Goal: Task Accomplishment & Management: Complete application form

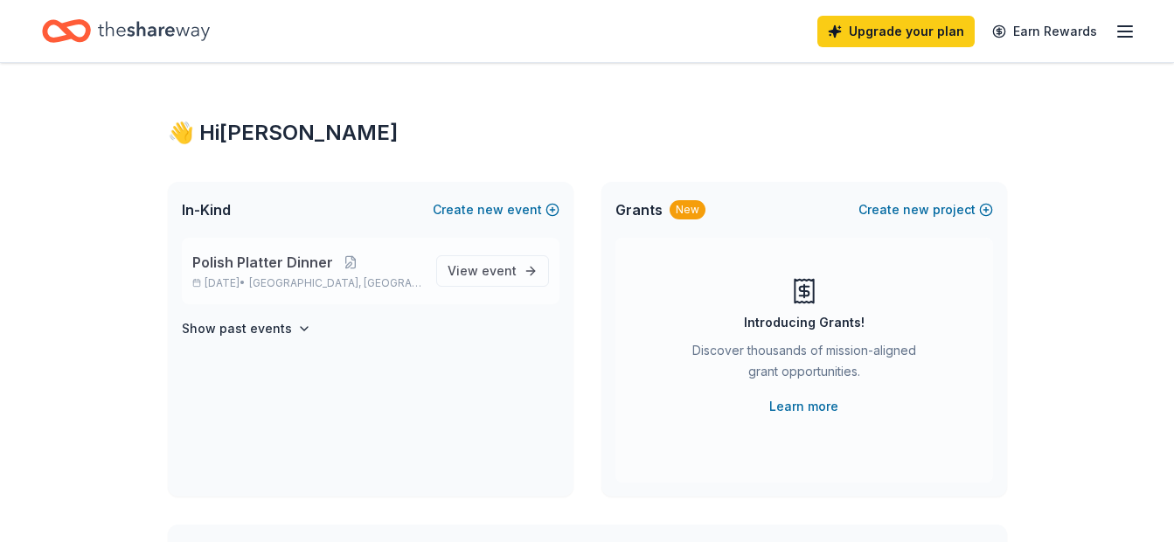
click at [245, 260] on span "Polish Platter Dinner" at bounding box center [262, 262] width 141 height 21
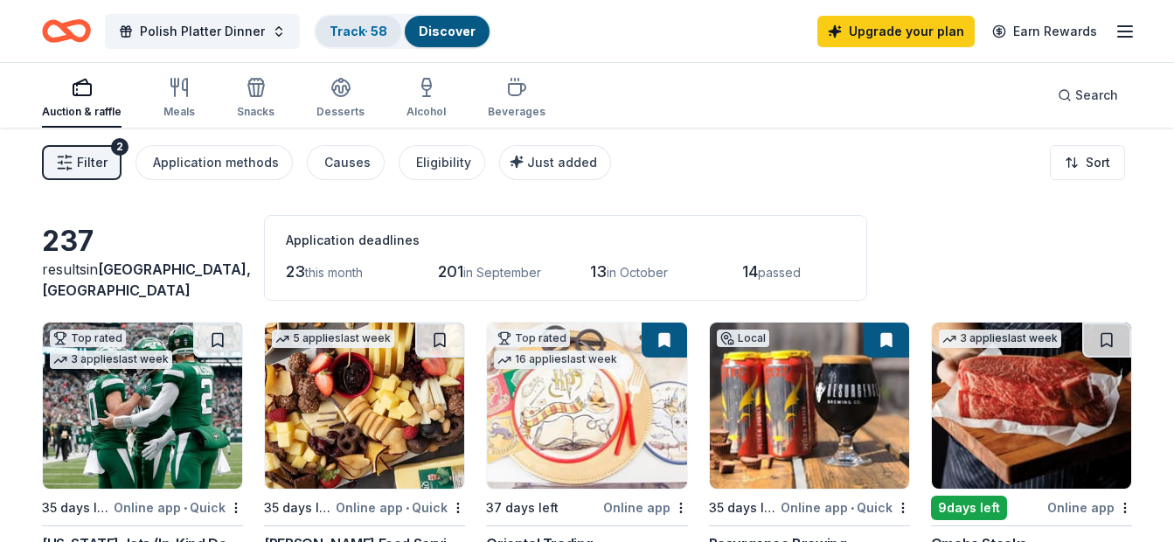
click at [338, 36] on link "Track · 58" at bounding box center [359, 31] width 58 height 15
click at [358, 31] on div "Track · 58" at bounding box center [359, 31] width 86 height 31
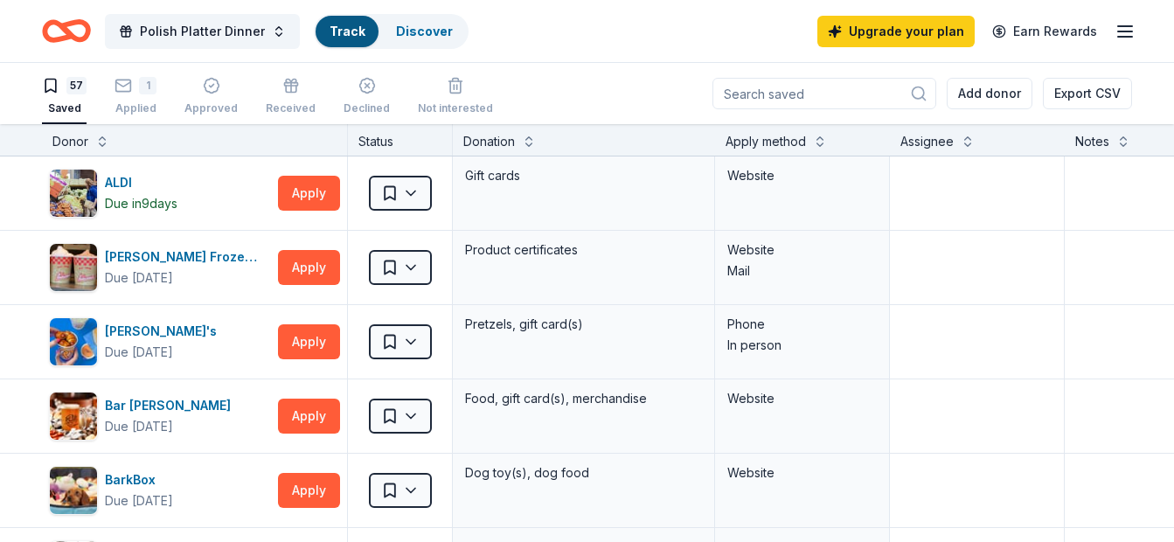
scroll to position [1, 0]
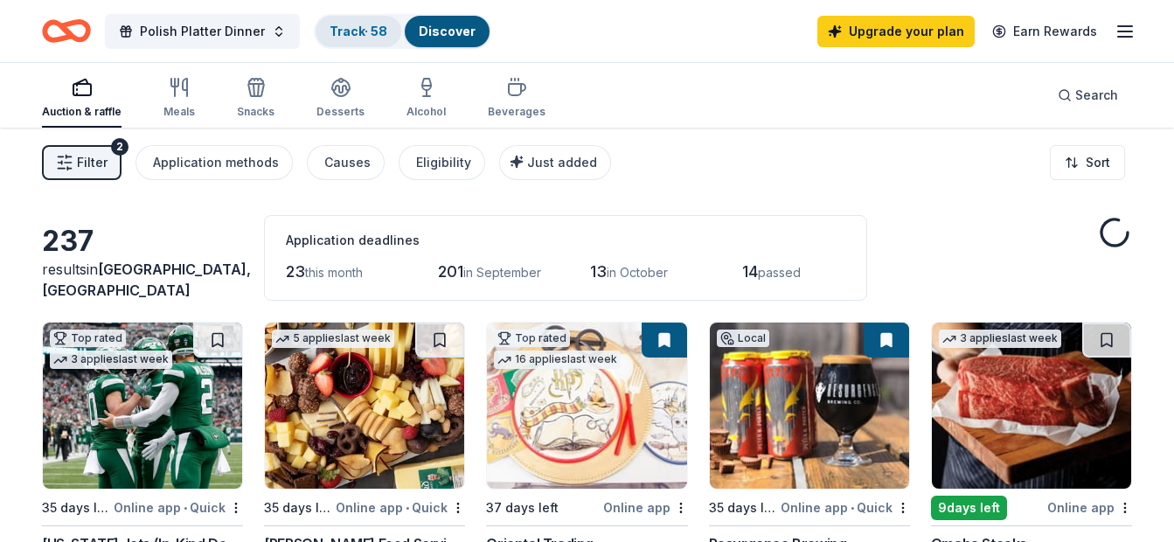
click at [343, 24] on link "Track · 58" at bounding box center [359, 31] width 58 height 15
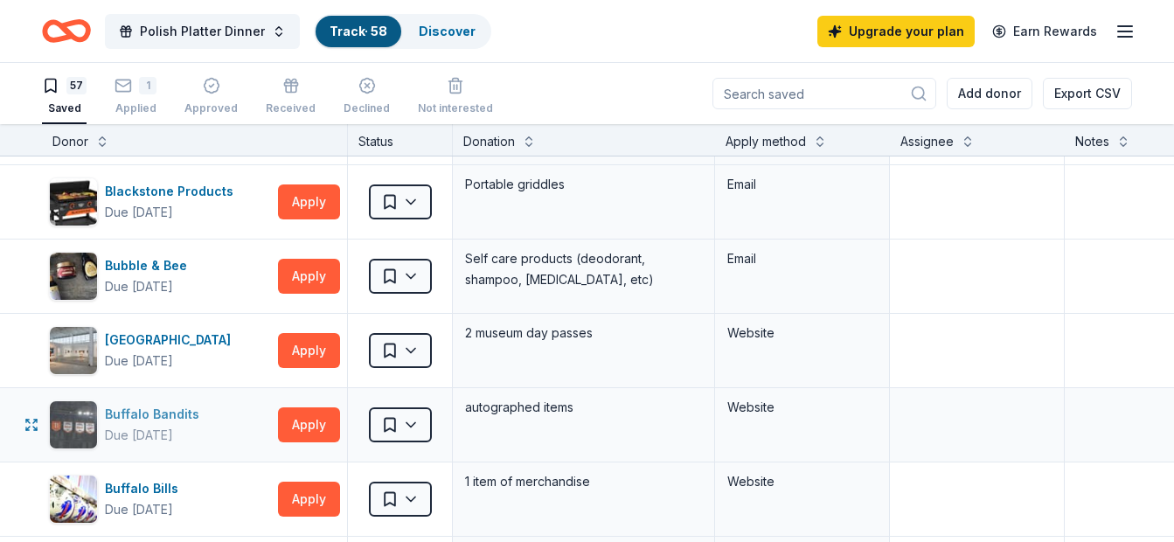
scroll to position [525, 0]
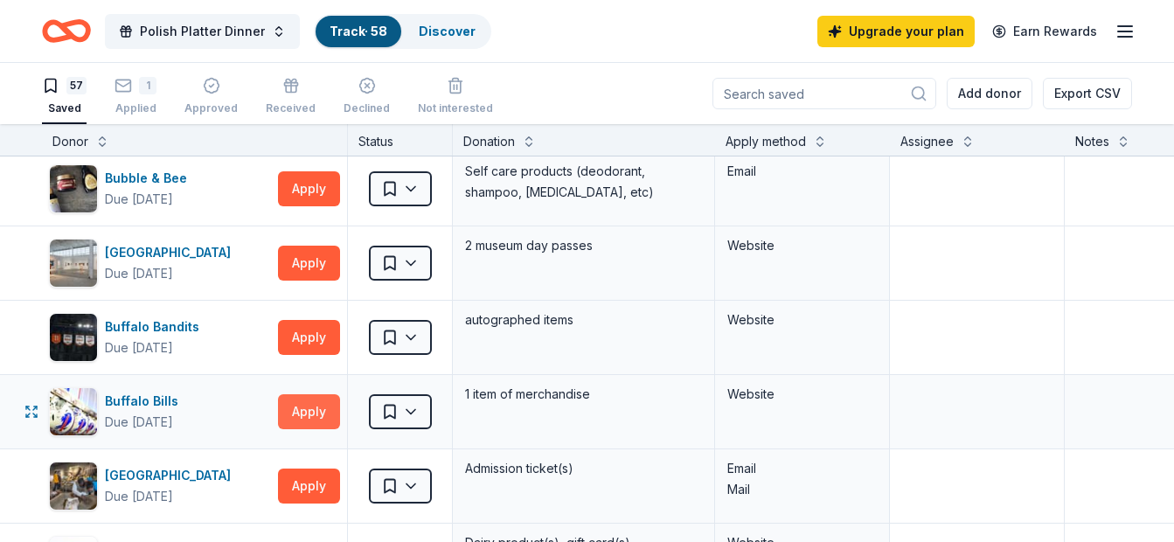
click at [293, 405] on button "Apply" at bounding box center [309, 411] width 62 height 35
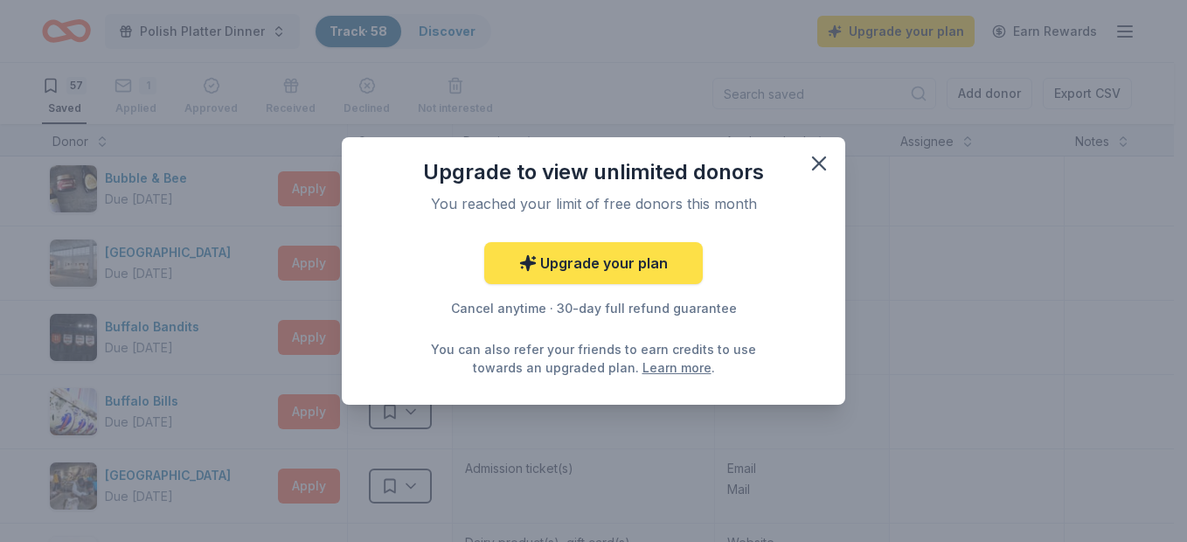
drag, startPoint x: 816, startPoint y: 152, endPoint x: 604, endPoint y: 283, distance: 248.9
click at [816, 152] on icon "button" at bounding box center [819, 163] width 24 height 24
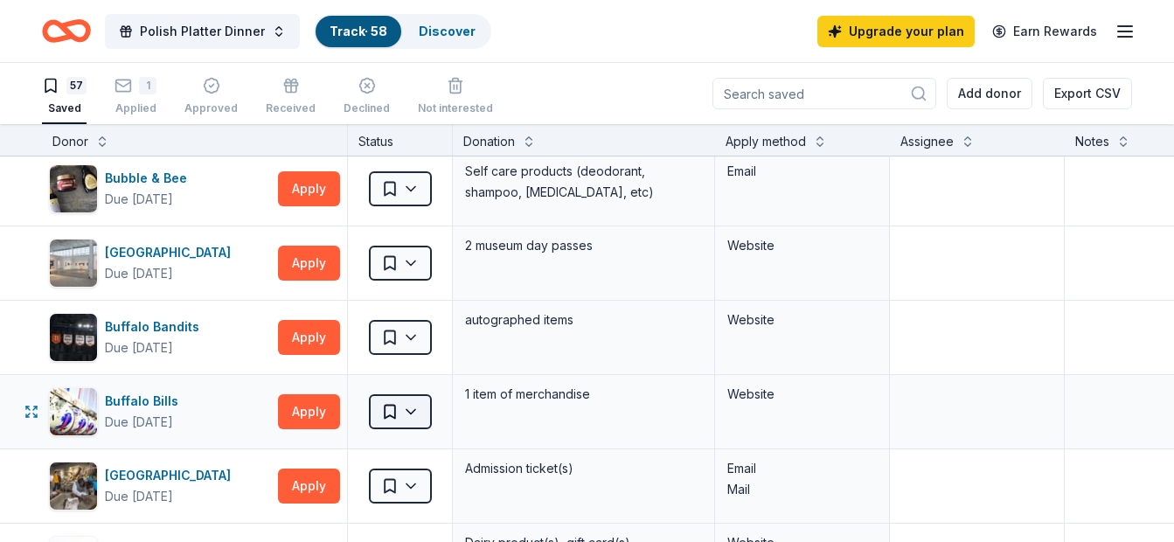
click at [396, 409] on html "Polish Platter Dinner Track · 58 Discover Upgrade your plan Earn Rewards 57 Sav…" at bounding box center [587, 271] width 1174 height 542
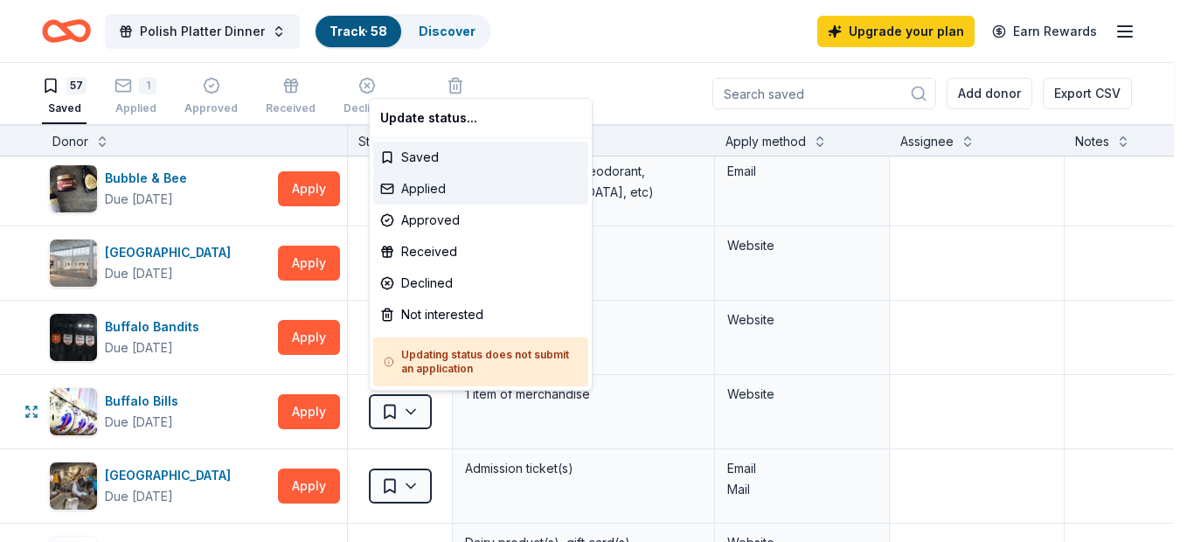
click at [424, 185] on div "Applied" at bounding box center [480, 188] width 215 height 31
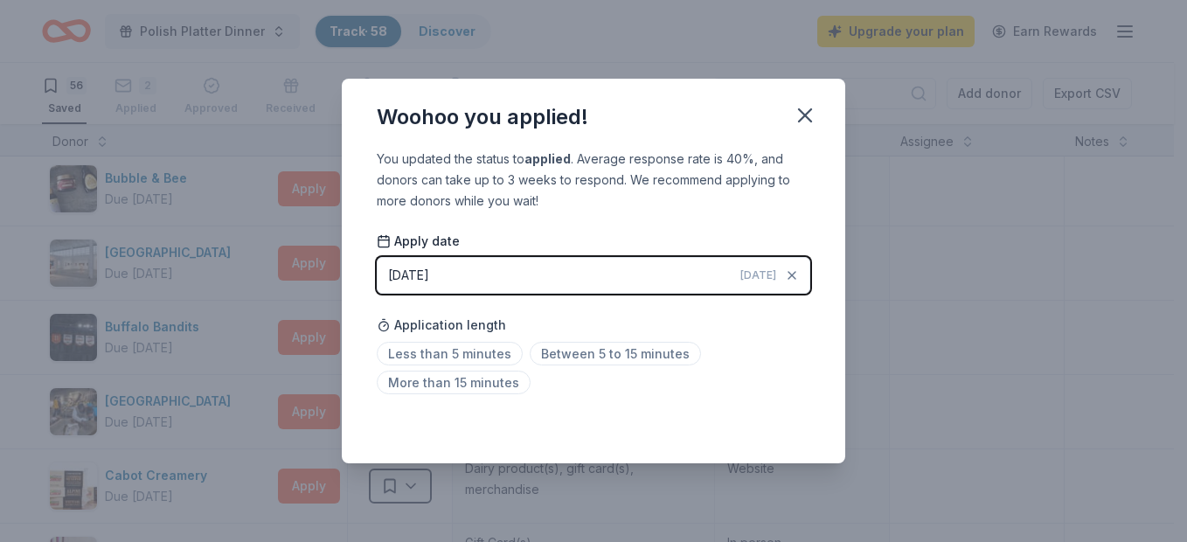
click at [783, 96] on div "Woohoo you applied!" at bounding box center [594, 114] width 504 height 70
click at [805, 112] on icon "button" at bounding box center [805, 115] width 24 height 24
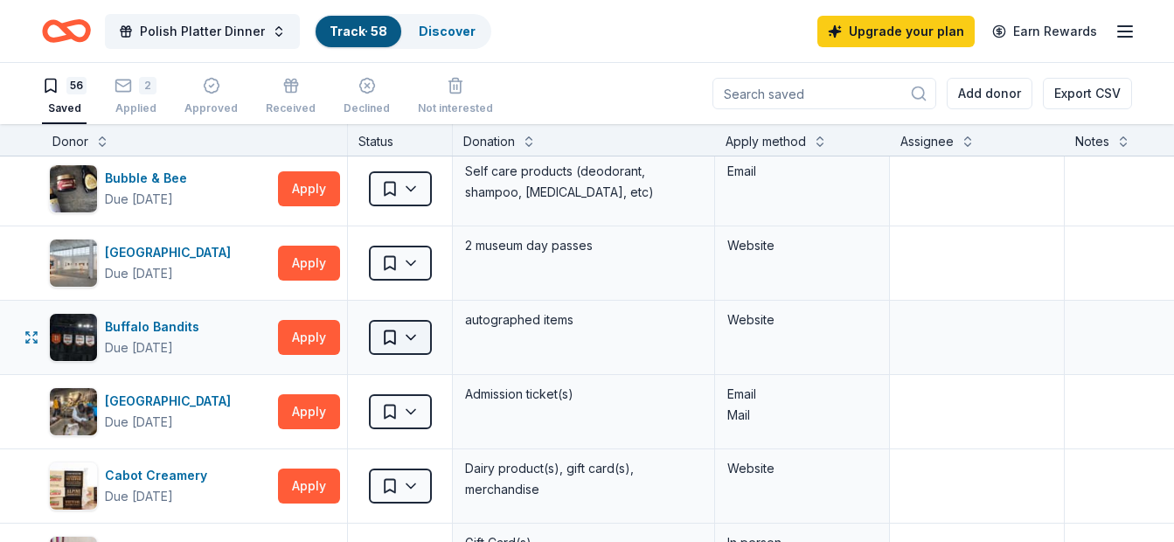
click at [412, 338] on html "Polish Platter Dinner Track · 58 Discover Upgrade your plan Earn Rewards 56 Sav…" at bounding box center [587, 271] width 1174 height 542
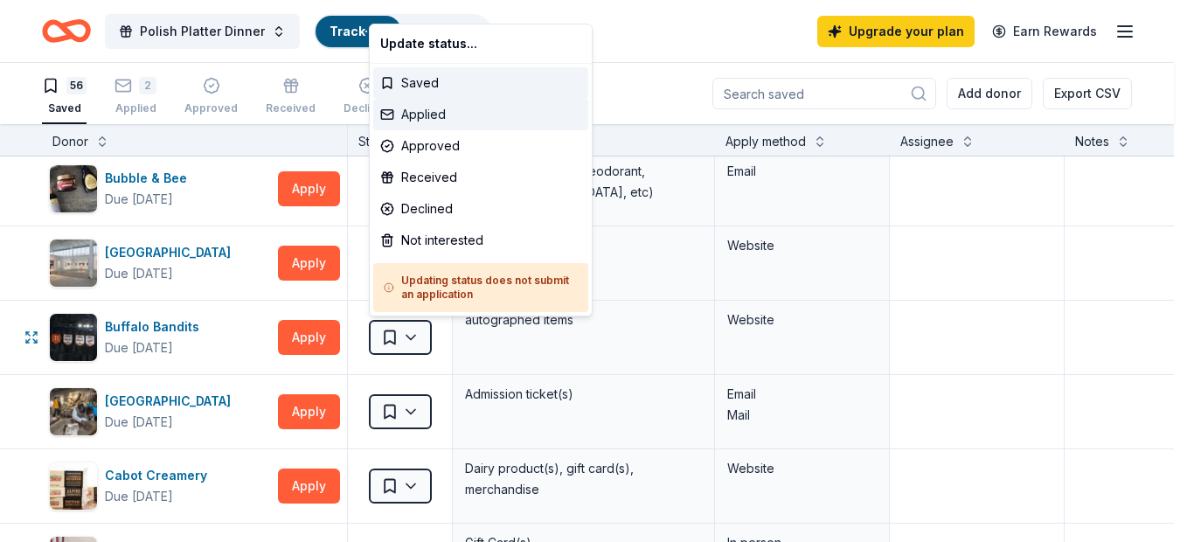
click at [435, 116] on div "Applied" at bounding box center [480, 114] width 215 height 31
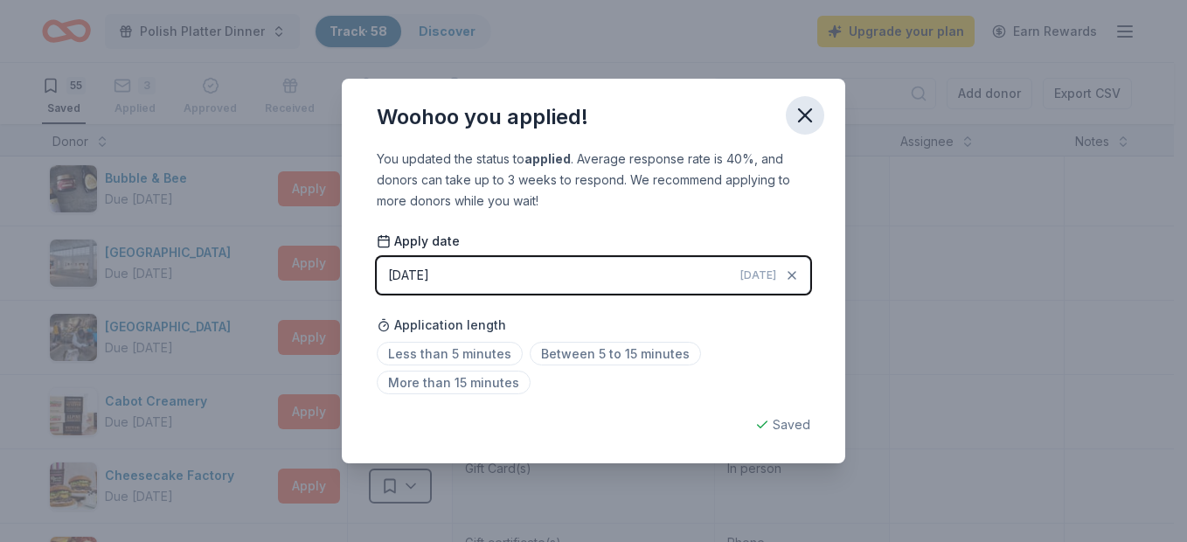
click at [799, 116] on icon "button" at bounding box center [805, 115] width 24 height 24
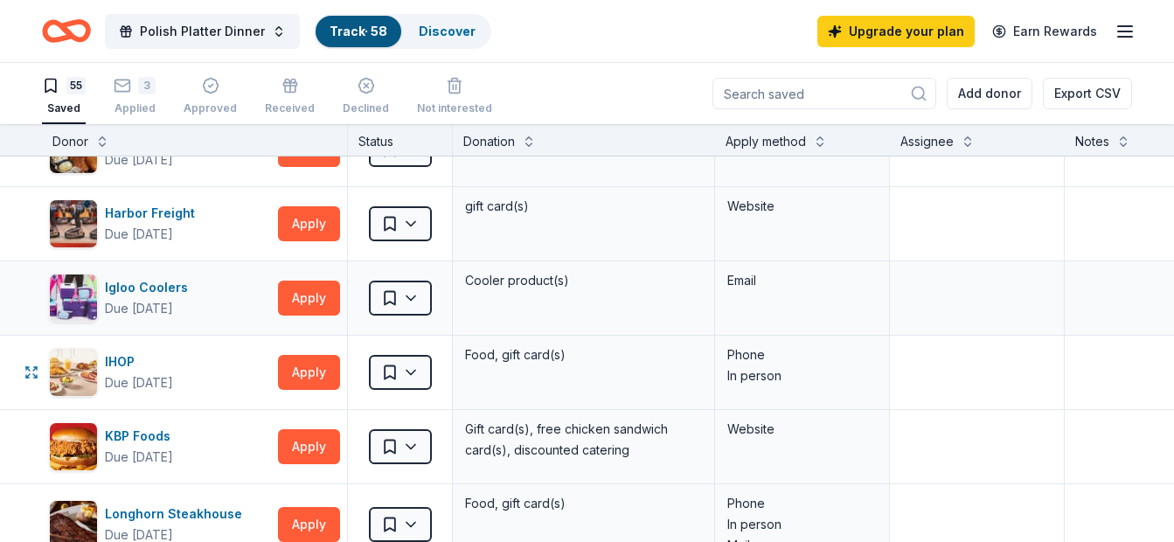
scroll to position [1486, 0]
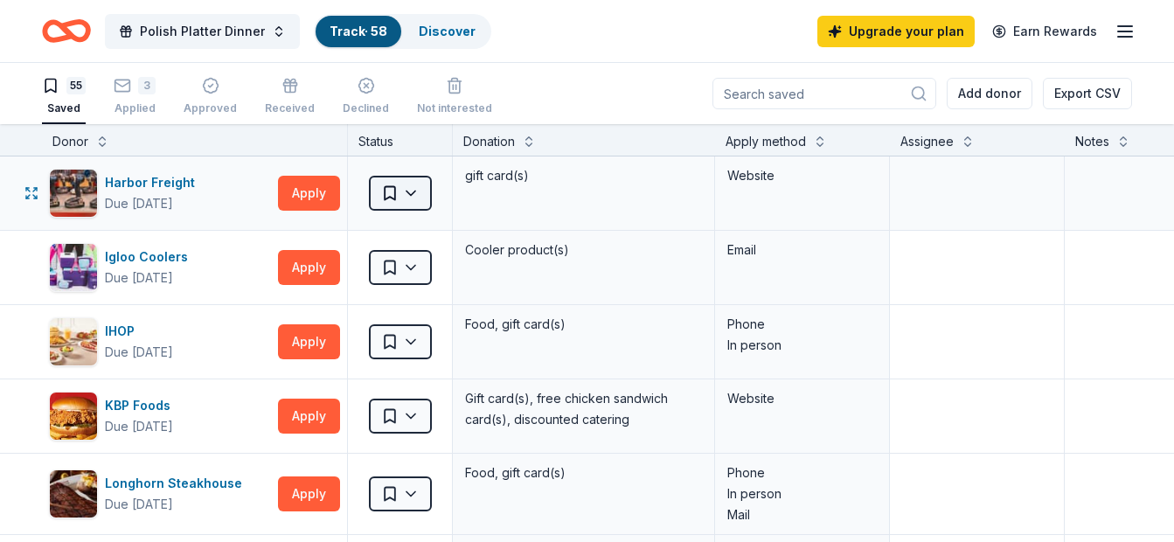
click at [390, 198] on html "Polish Platter Dinner Track · 58 Discover Upgrade your plan Earn Rewards 55 Sav…" at bounding box center [587, 271] width 1174 height 542
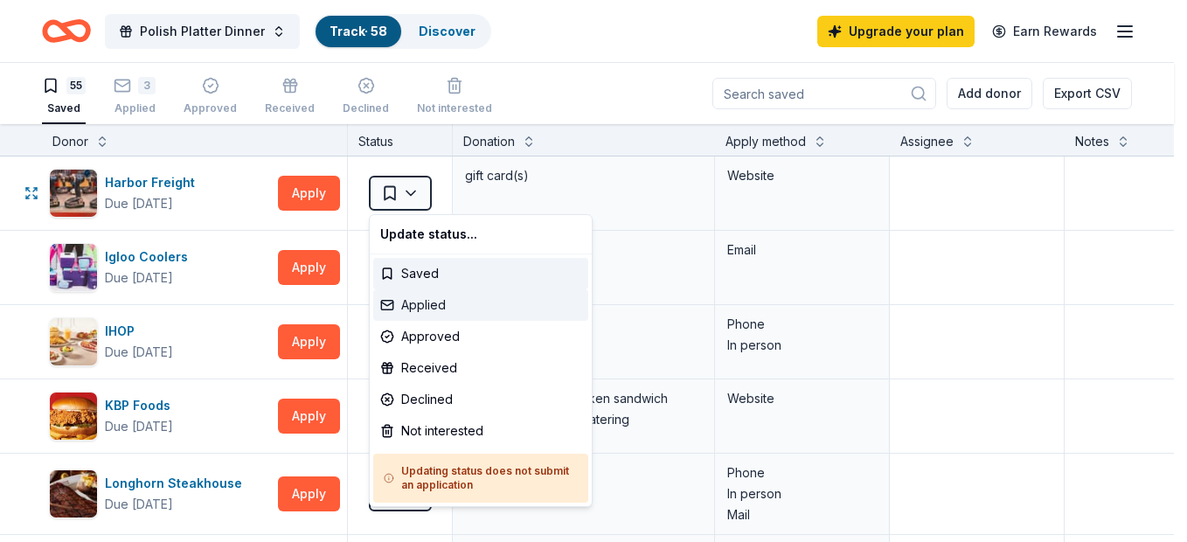
click at [424, 306] on div "Applied" at bounding box center [480, 304] width 215 height 31
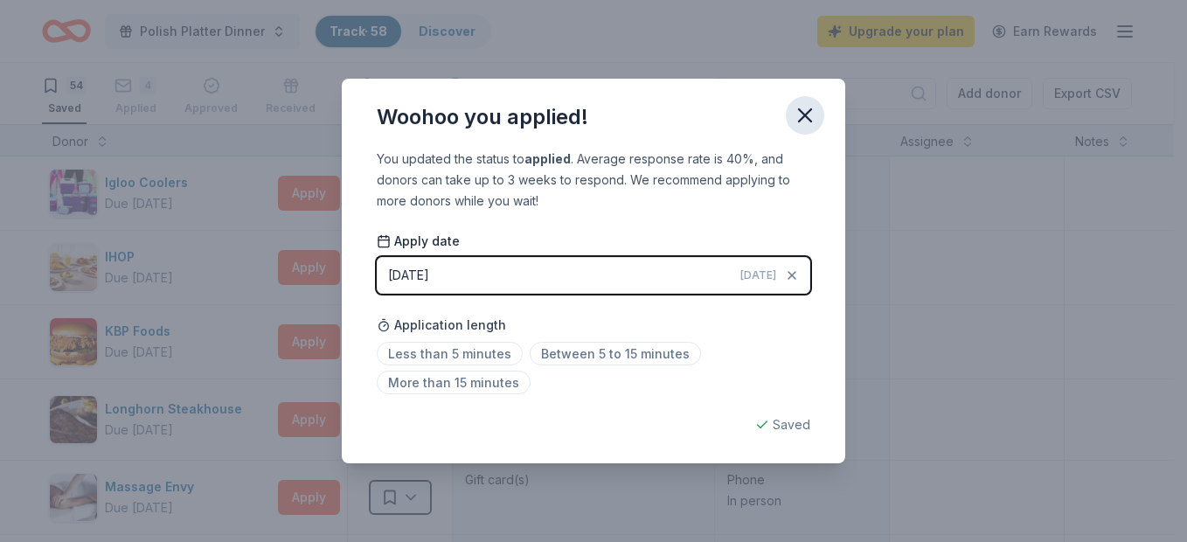
click at [809, 111] on icon "button" at bounding box center [805, 115] width 12 height 12
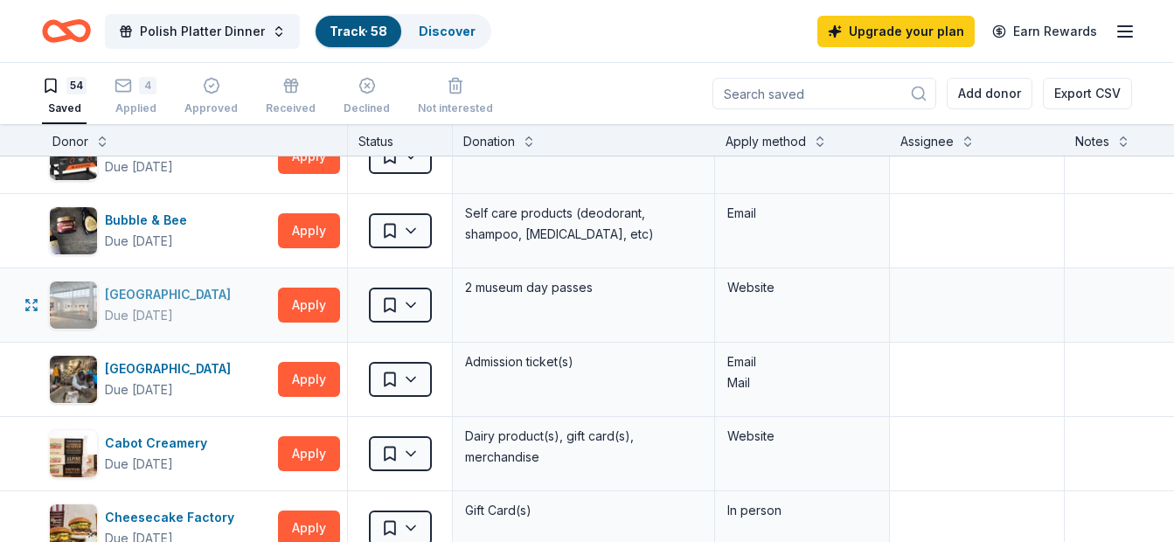
scroll to position [525, 0]
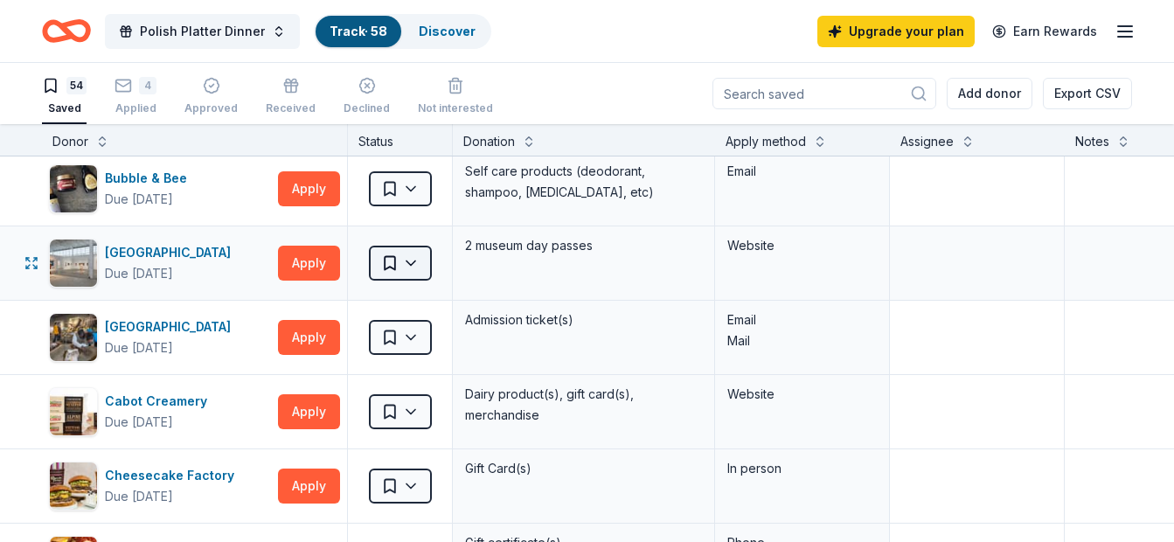
click at [421, 260] on html "Polish Platter Dinner Track · 58 Discover Upgrade your plan Earn Rewards 54 Sav…" at bounding box center [587, 271] width 1174 height 542
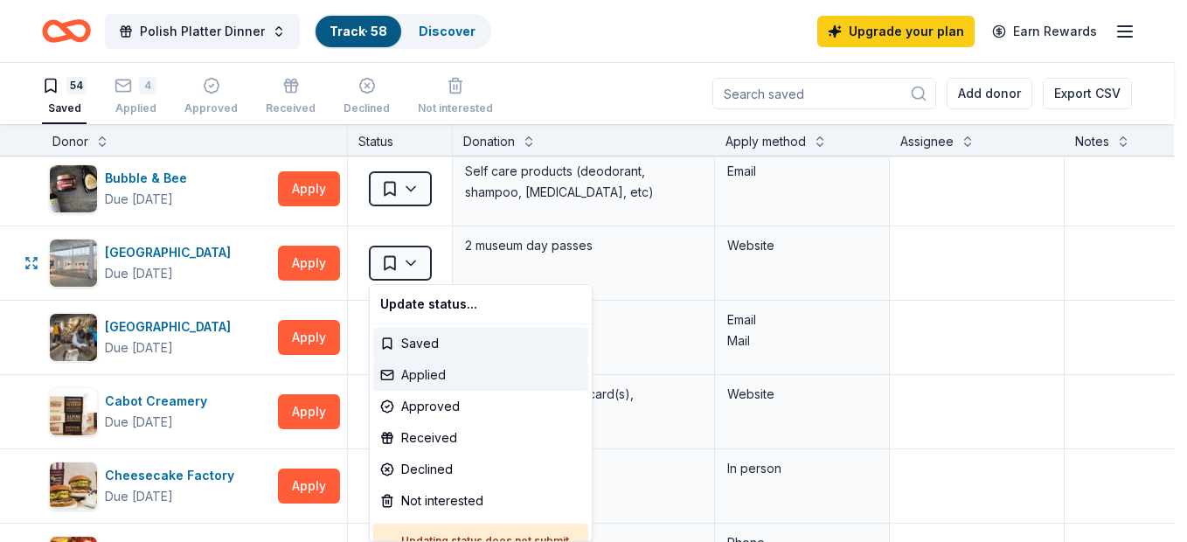
click at [421, 371] on div "Applied" at bounding box center [480, 374] width 215 height 31
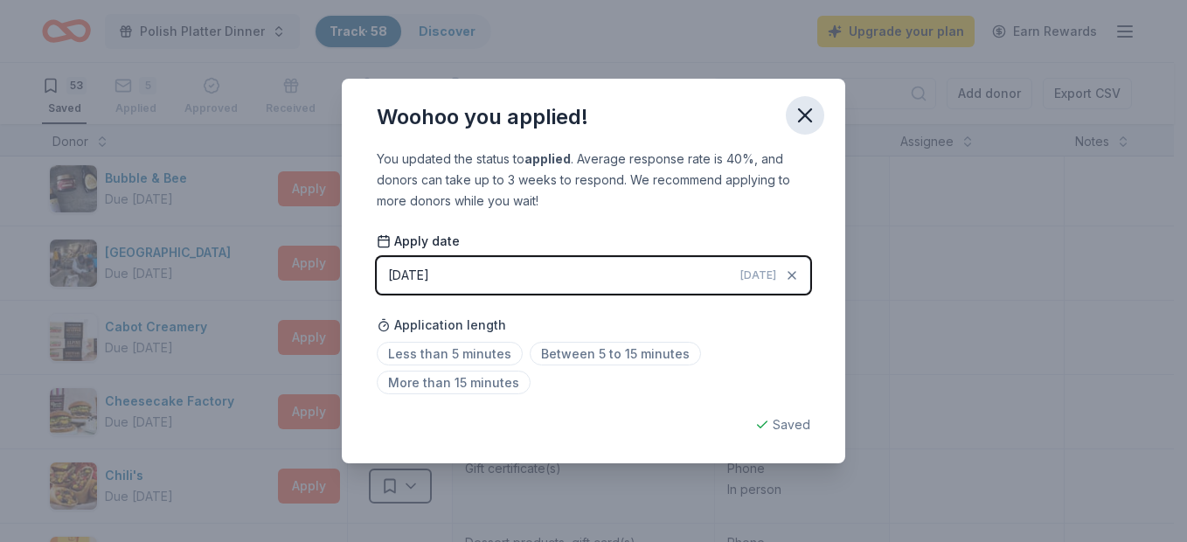
click at [811, 117] on icon "button" at bounding box center [805, 115] width 24 height 24
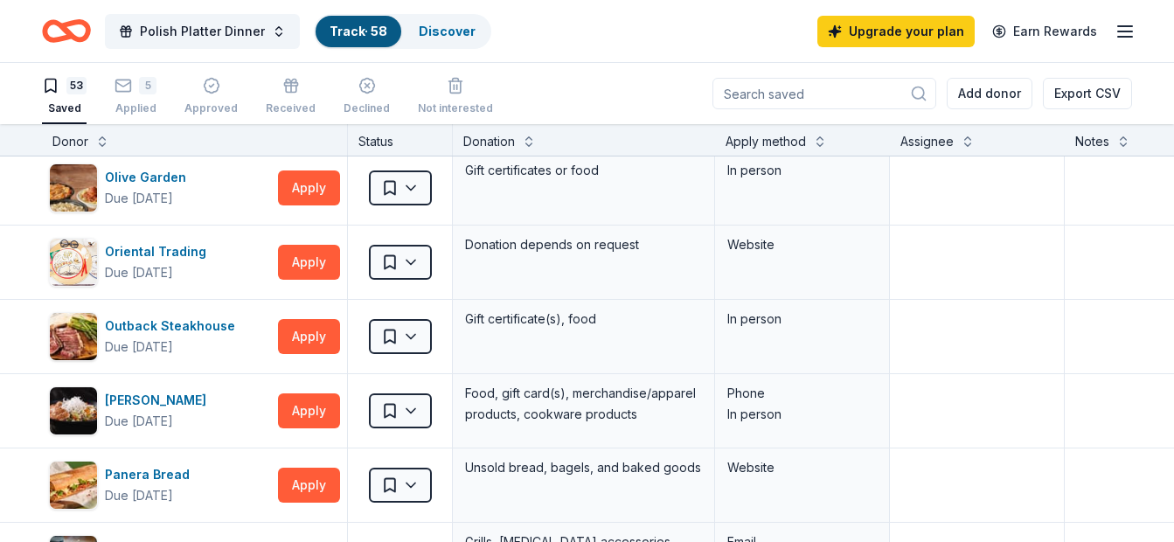
scroll to position [1923, 0]
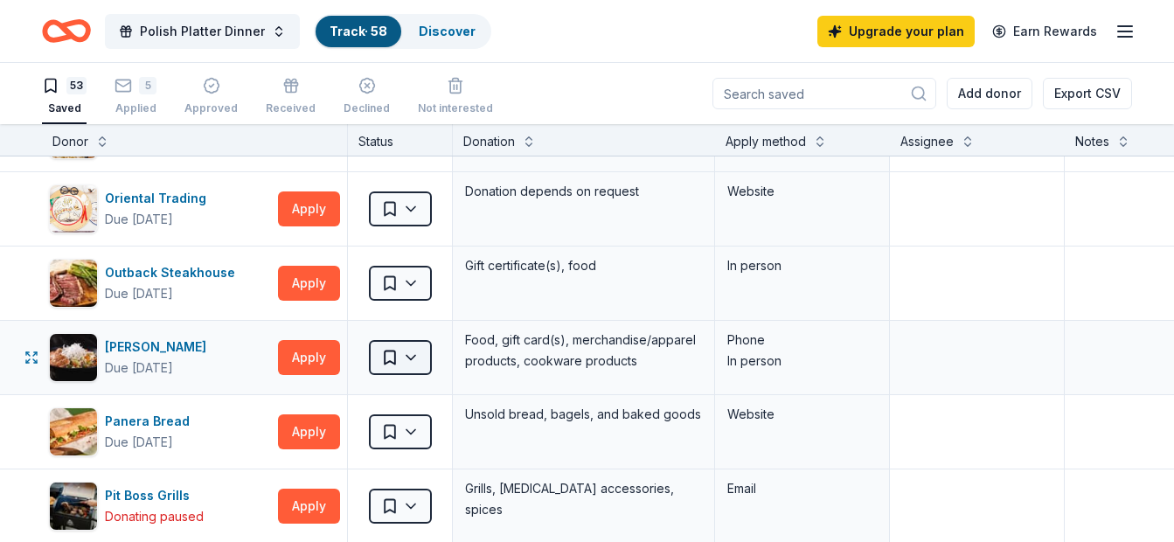
click at [405, 359] on html "Polish Platter Dinner Track · 58 Discover Upgrade your plan Earn Rewards 53 Sav…" at bounding box center [587, 271] width 1174 height 542
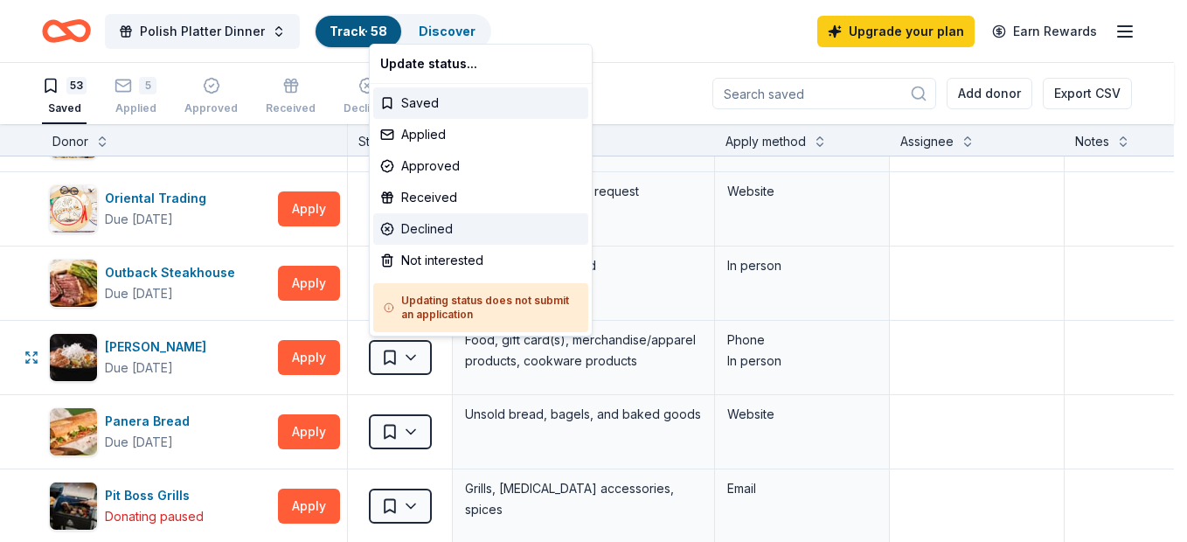
click at [425, 226] on div "Declined" at bounding box center [480, 228] width 215 height 31
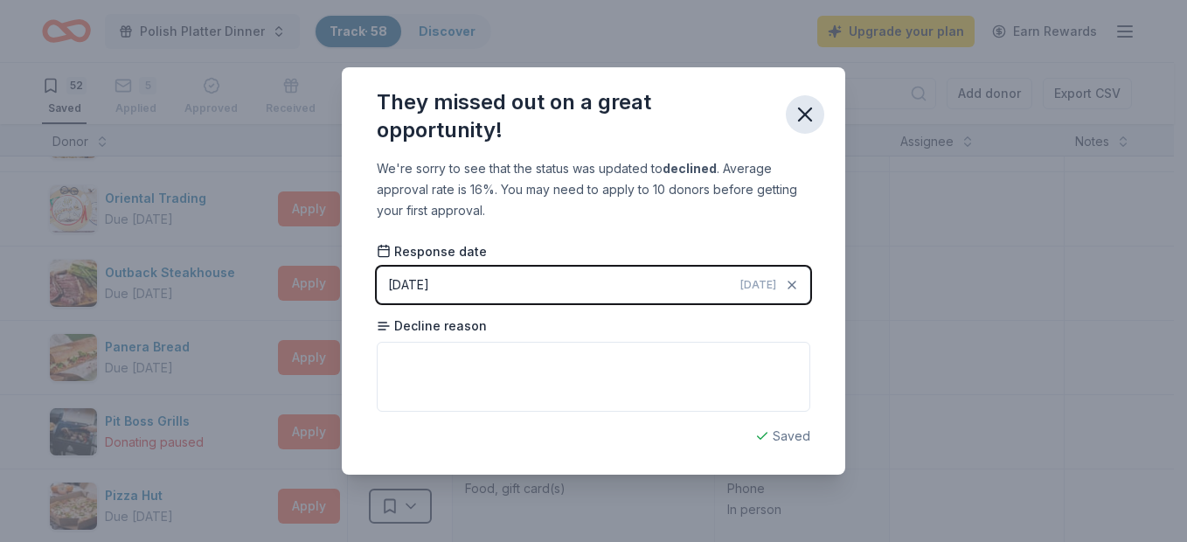
click at [797, 106] on icon "button" at bounding box center [805, 114] width 24 height 24
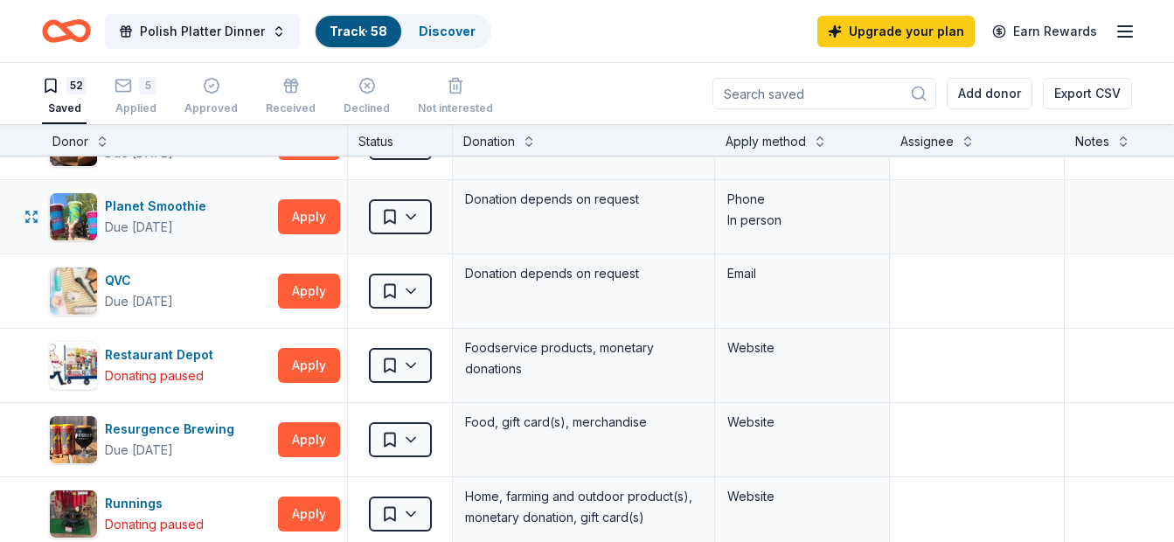
scroll to position [2623, 0]
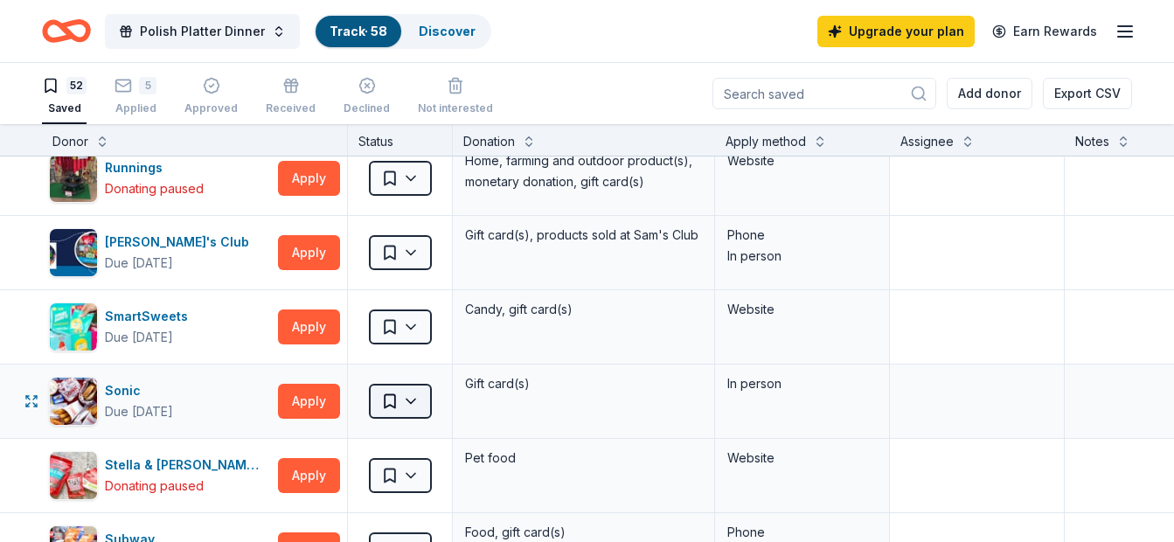
click at [401, 407] on html "Polish Platter Dinner Track · 58 Discover Upgrade your plan Earn Rewards 52 Sav…" at bounding box center [587, 271] width 1174 height 542
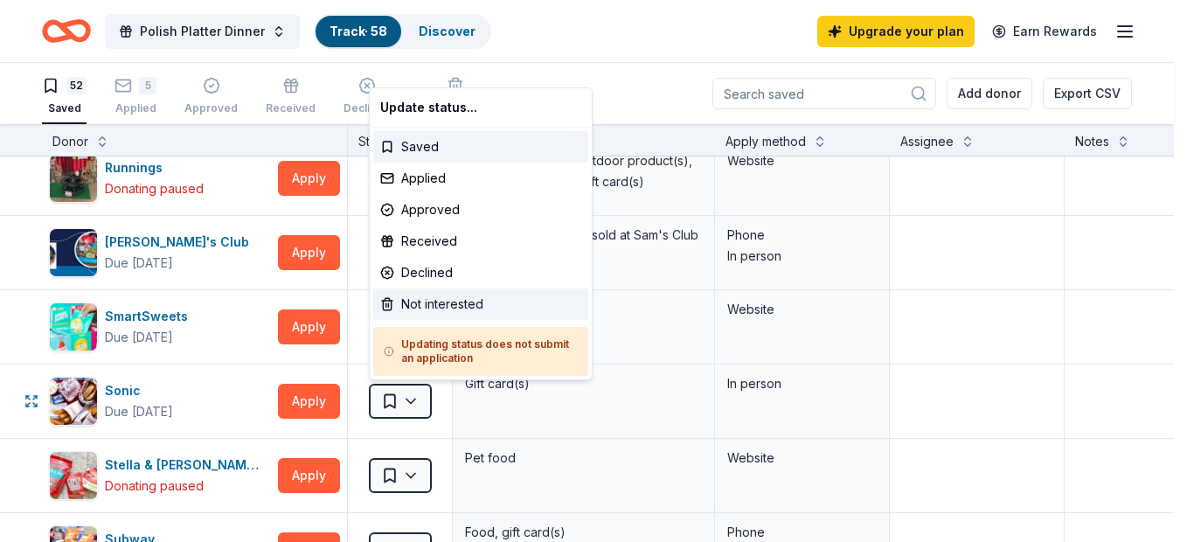
click at [430, 306] on div "Not interested" at bounding box center [480, 304] width 215 height 31
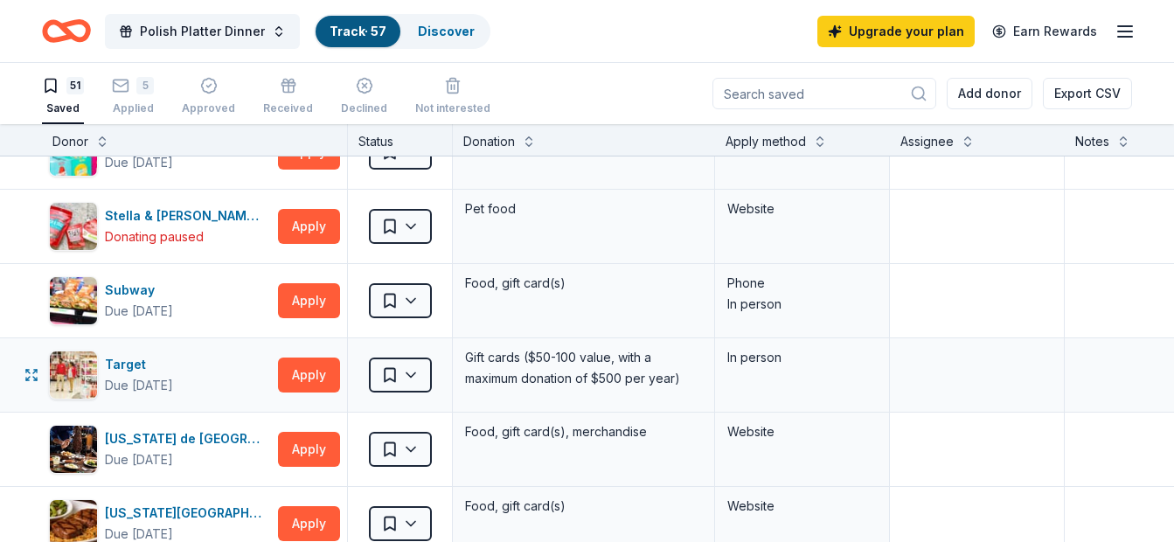
scroll to position [2885, 0]
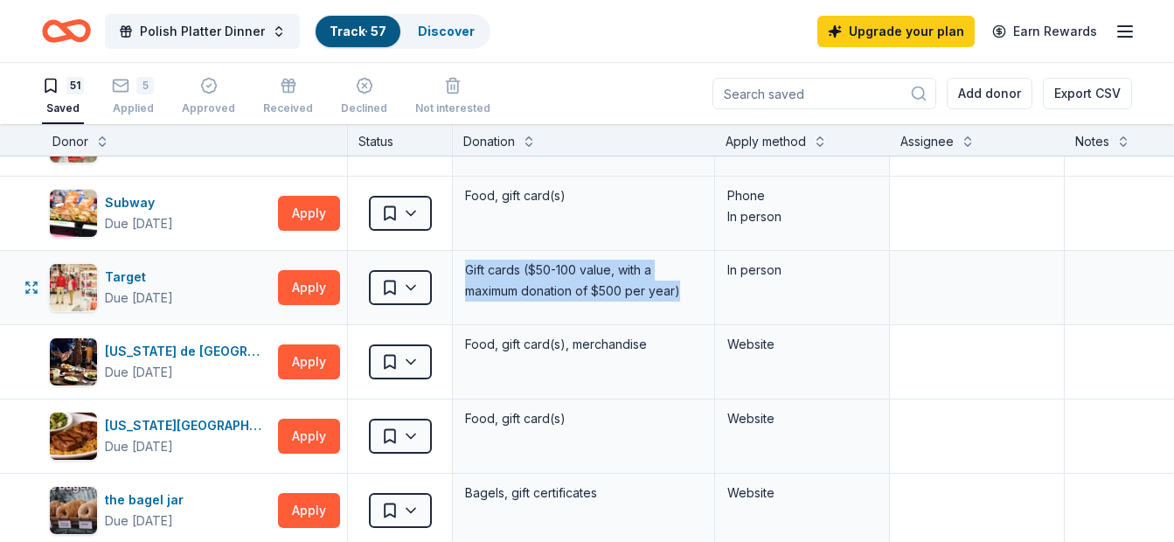
drag, startPoint x: 466, startPoint y: 275, endPoint x: 682, endPoint y: 302, distance: 217.5
click at [682, 302] on div "Gift cards ($50-100 value, with a maximum donation of $500 per year)" at bounding box center [583, 280] width 240 height 45
drag, startPoint x: 682, startPoint y: 302, endPoint x: 711, endPoint y: 276, distance: 38.4
click at [711, 276] on div "Target Due in 35 days Apply Saved Gift cards ($50-100 value, with a maximum don…" at bounding box center [684, 287] width 1369 height 73
drag, startPoint x: 711, startPoint y: 276, endPoint x: 796, endPoint y: 272, distance: 84.9
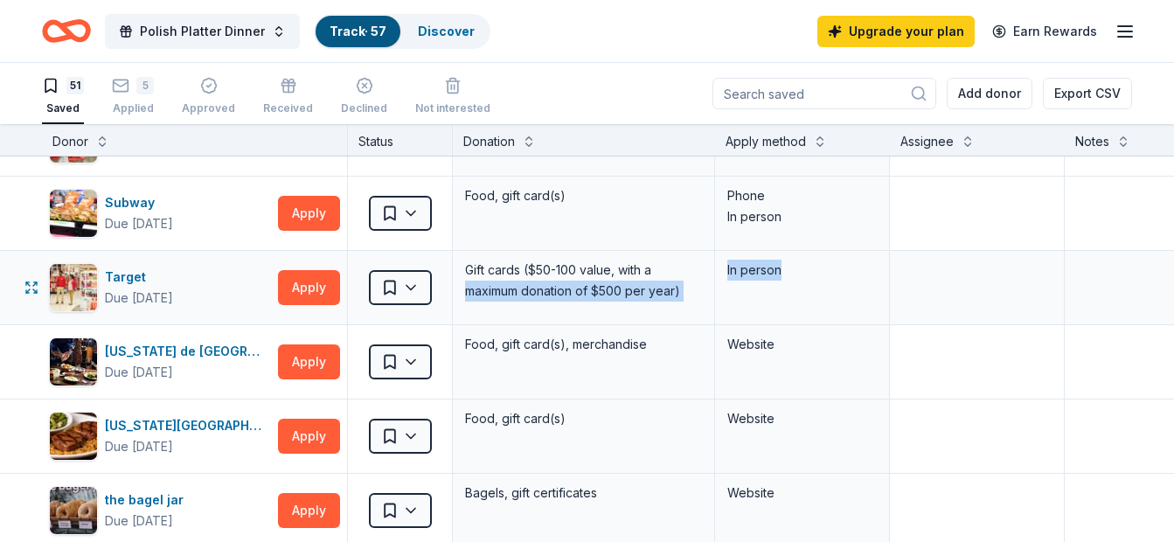
click at [796, 272] on div "In person" at bounding box center [801, 270] width 149 height 21
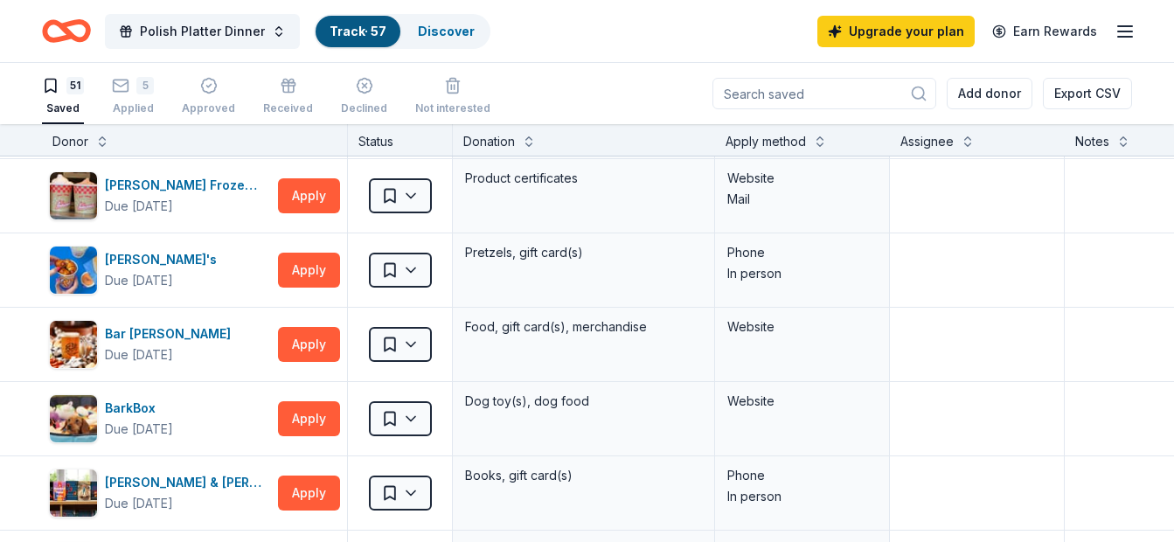
scroll to position [0, 0]
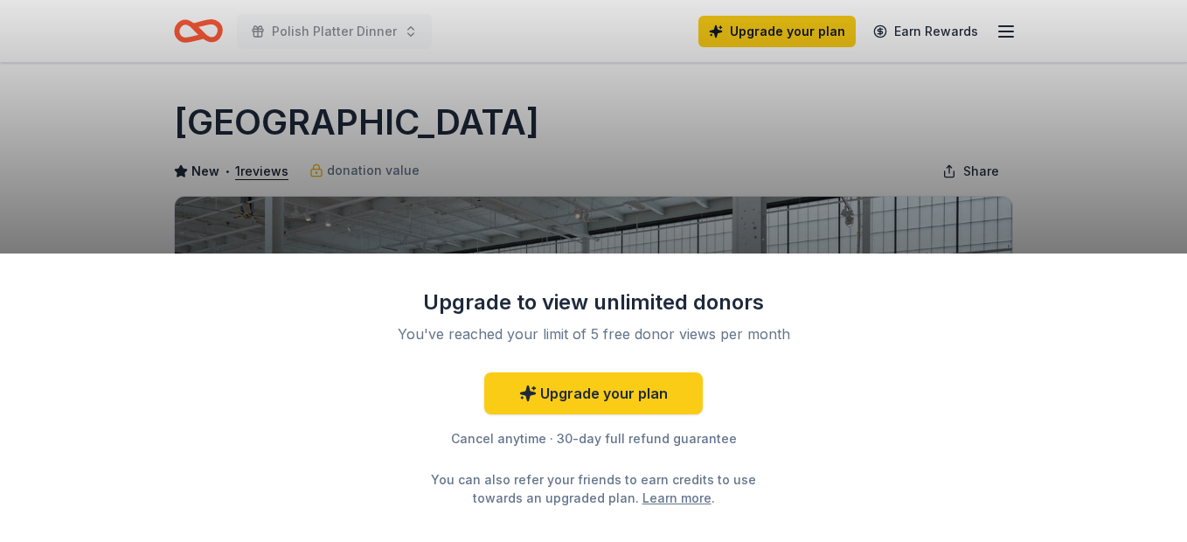
scroll to position [437, 0]
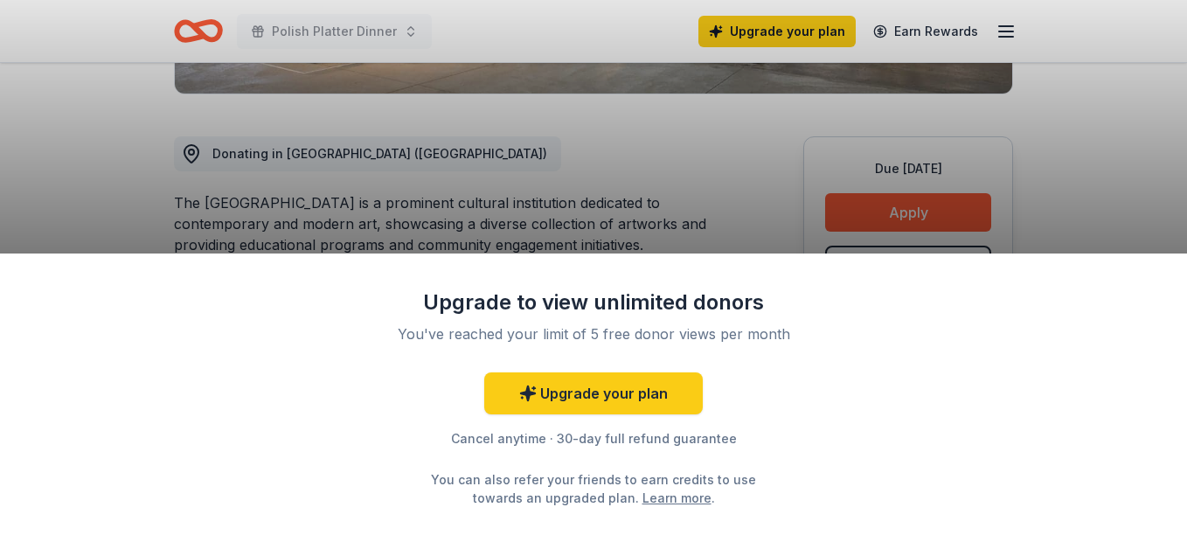
click at [900, 210] on div "Upgrade to view unlimited donors You've reached your limit of 5 free donor view…" at bounding box center [593, 271] width 1187 height 542
